Goal: Obtain resource: Download file/media

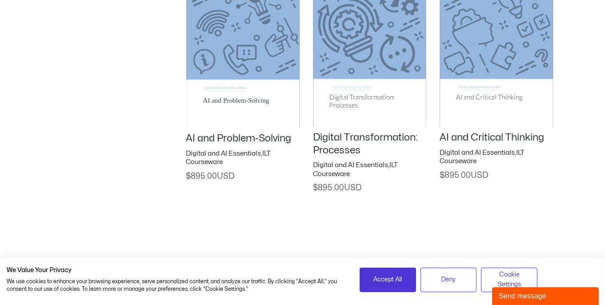
scroll to position [1496, 0]
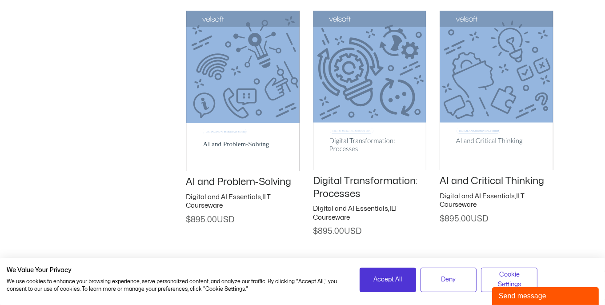
click at [450, 134] on img at bounding box center [496, 91] width 113 height 160
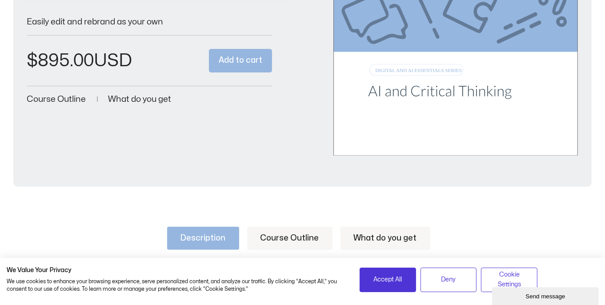
scroll to position [266, 0]
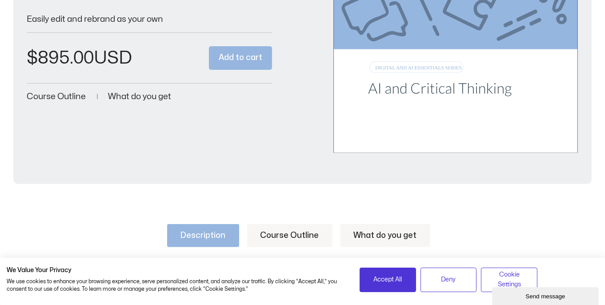
click at [293, 233] on link "Course Outline" at bounding box center [289, 235] width 85 height 23
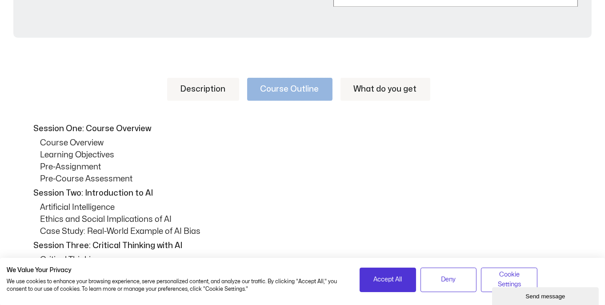
scroll to position [415, 0]
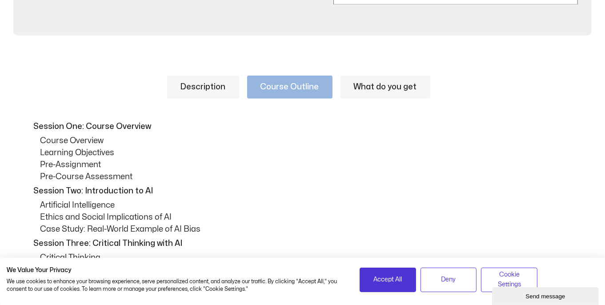
click at [364, 89] on link "What do you get" at bounding box center [385, 87] width 90 height 23
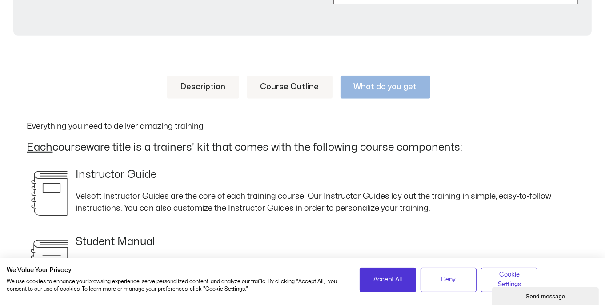
click at [193, 94] on link "Description" at bounding box center [203, 87] width 72 height 23
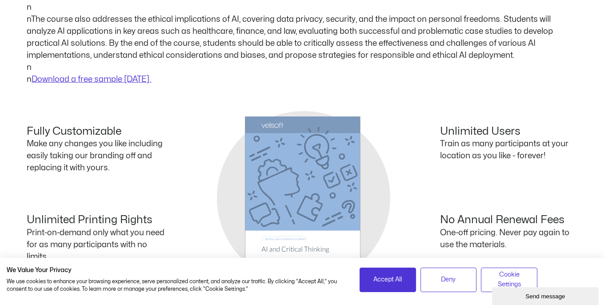
scroll to position [592, 0]
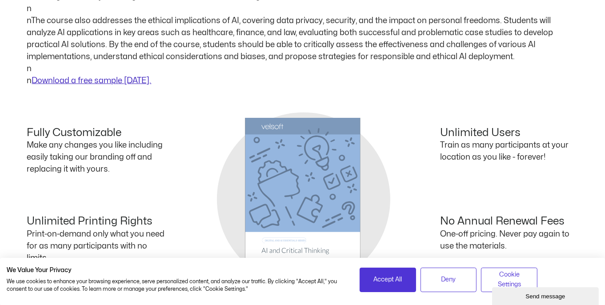
click at [120, 78] on link "Download a free sample [DATE]." at bounding box center [92, 81] width 120 height 8
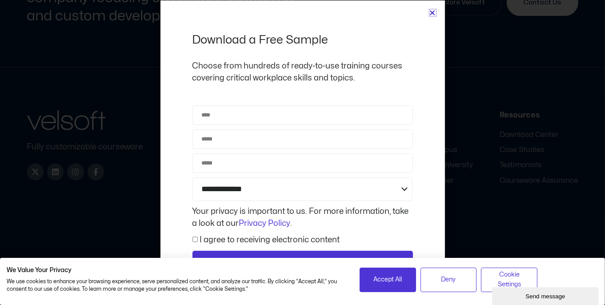
scroll to position [1023, 0]
click at [432, 12] on icon "Close" at bounding box center [432, 12] width 7 height 7
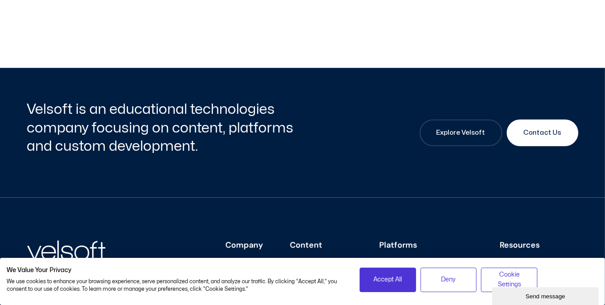
scroll to position [0, 0]
